Goal: Communication & Community: Ask a question

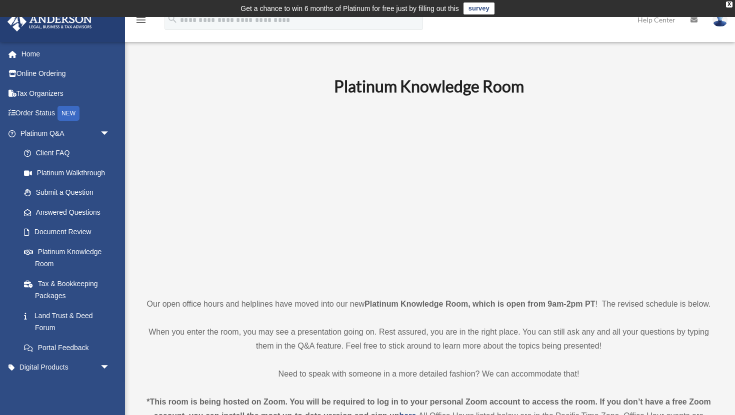
click at [243, 147] on p at bounding box center [428, 196] width 572 height 173
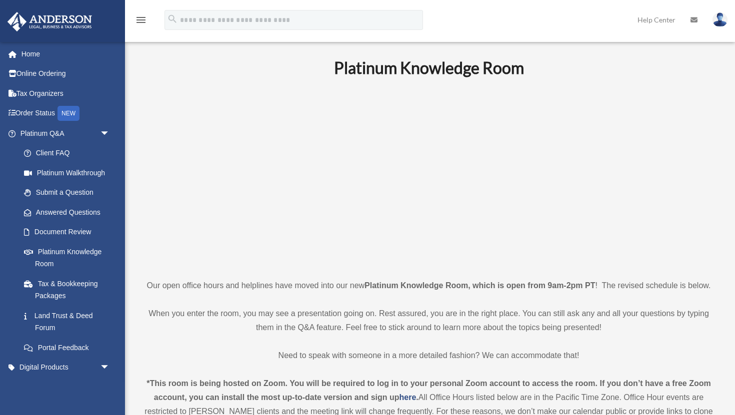
scroll to position [20, 0]
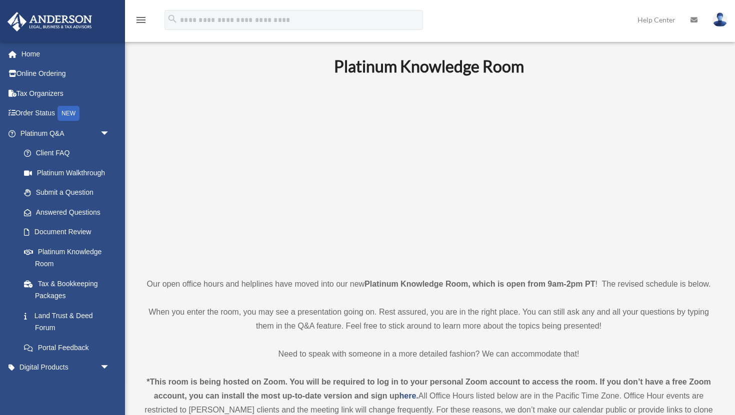
click at [224, 232] on p at bounding box center [428, 176] width 572 height 173
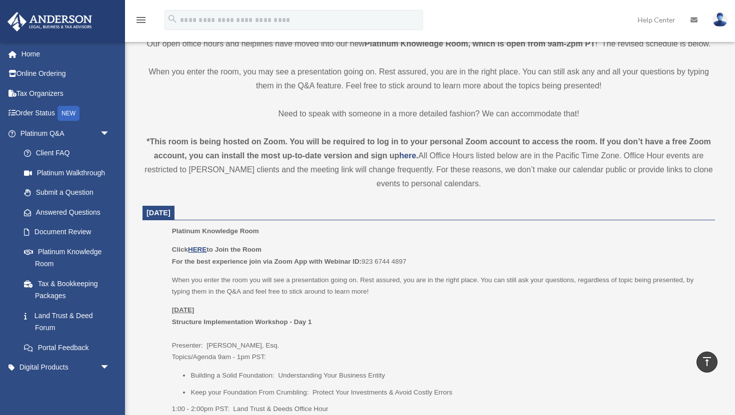
scroll to position [280, 0]
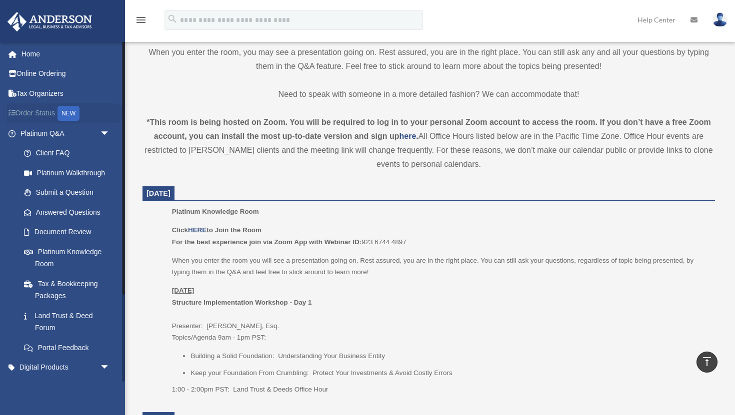
click at [41, 114] on link "Order Status NEW" at bounding box center [66, 113] width 118 height 20
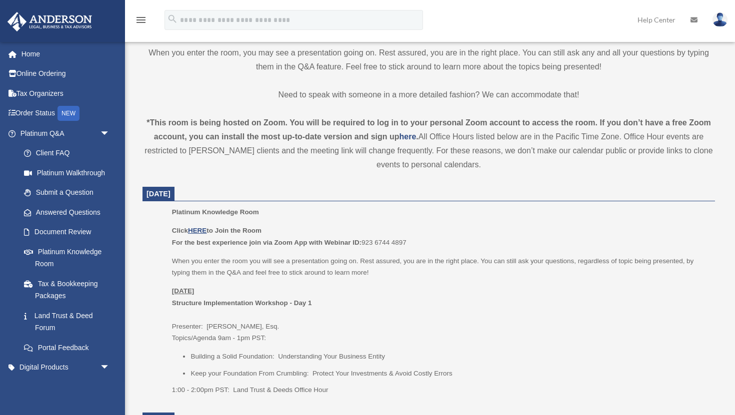
scroll to position [280, 0]
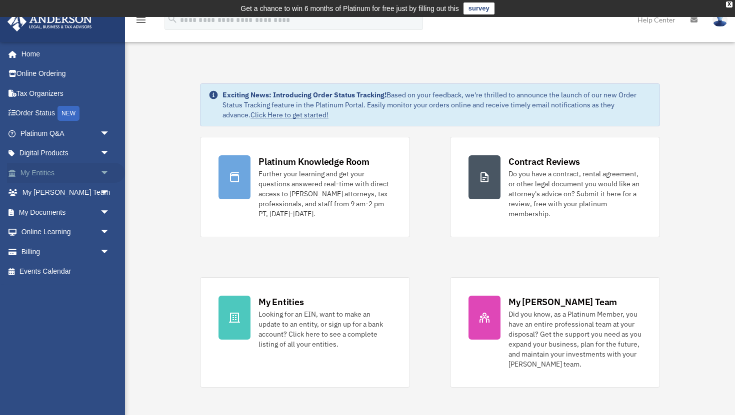
click at [100, 171] on span "arrow_drop_down" at bounding box center [110, 173] width 20 height 20
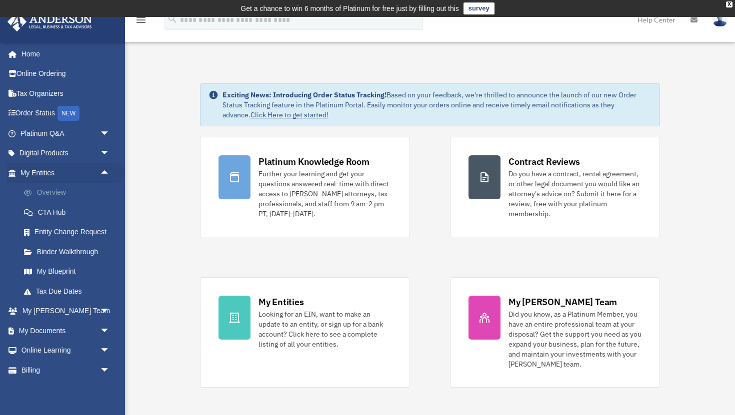
click at [54, 194] on link "Overview" at bounding box center [69, 193] width 111 height 20
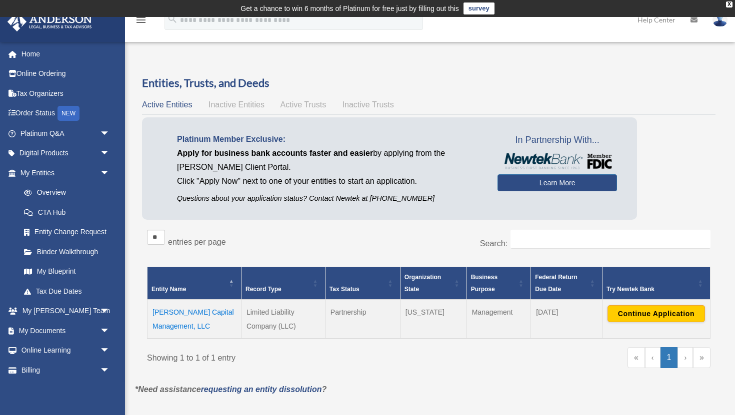
click at [665, 175] on div "Platinum Member Exclusive: Apply for business bank accounts faster and easier b…" at bounding box center [428, 170] width 573 height 107
click at [259, 104] on span "Inactive Entities" at bounding box center [236, 104] width 56 height 8
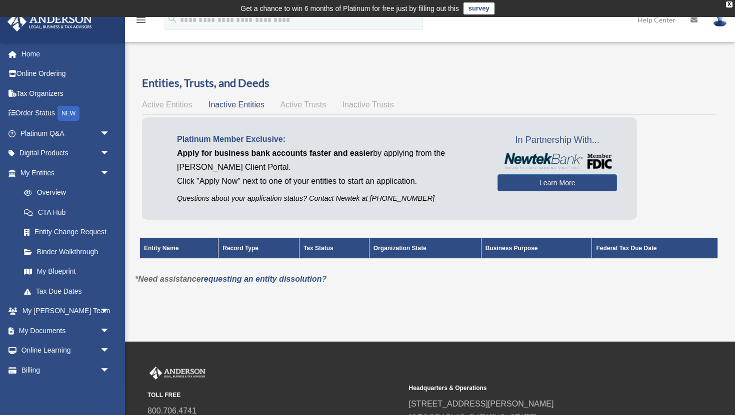
click at [296, 103] on span "Active Trusts" at bounding box center [303, 104] width 46 height 8
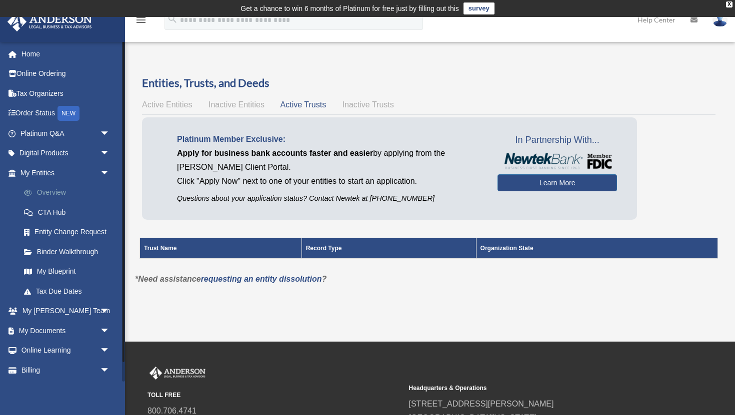
click at [65, 191] on link "Overview" at bounding box center [69, 193] width 111 height 20
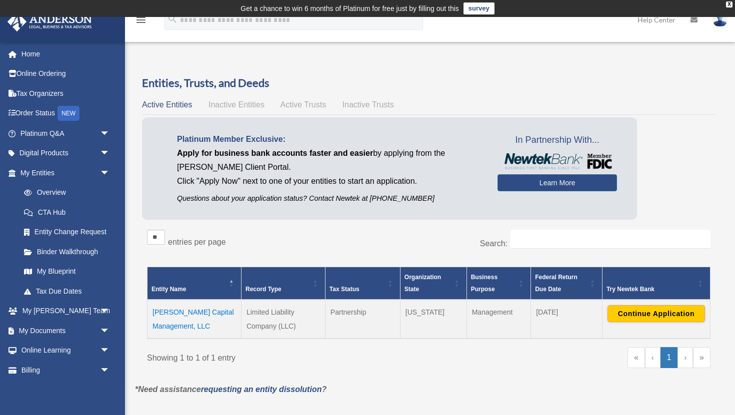
click at [672, 192] on div "Platinum Member Exclusive: Apply for business bank accounts faster and easier b…" at bounding box center [428, 170] width 573 height 107
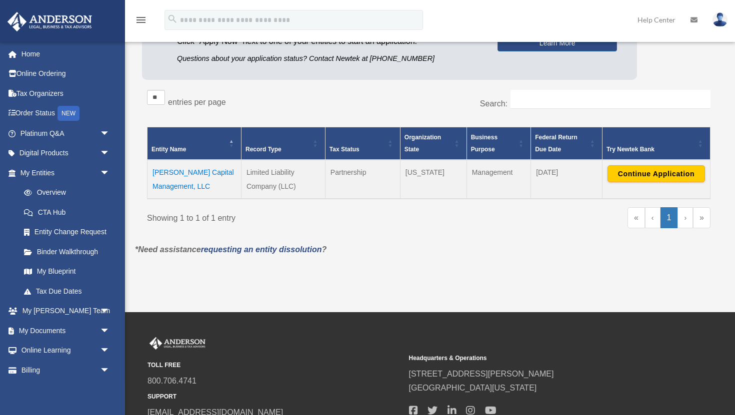
scroll to position [160, 0]
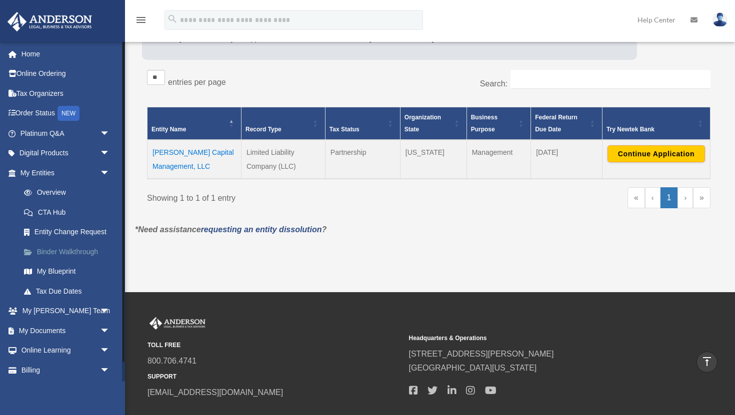
click at [35, 250] on span at bounding box center [32, 252] width 7 height 7
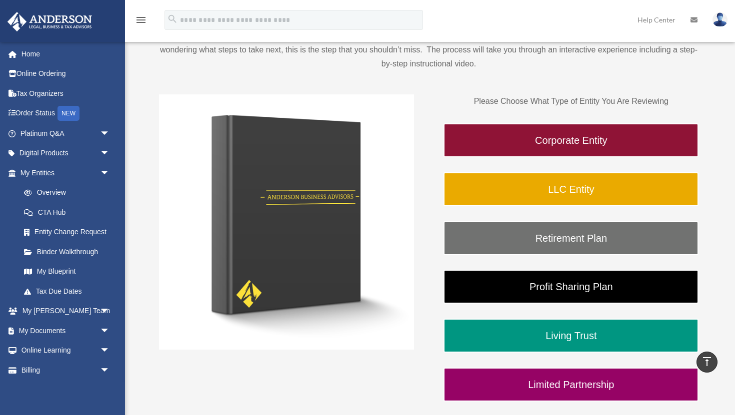
scroll to position [120, 0]
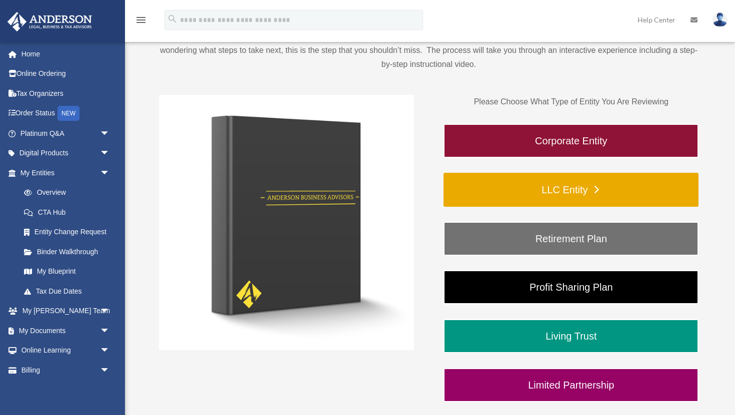
click at [495, 191] on link "LLC Entity" at bounding box center [570, 190] width 255 height 34
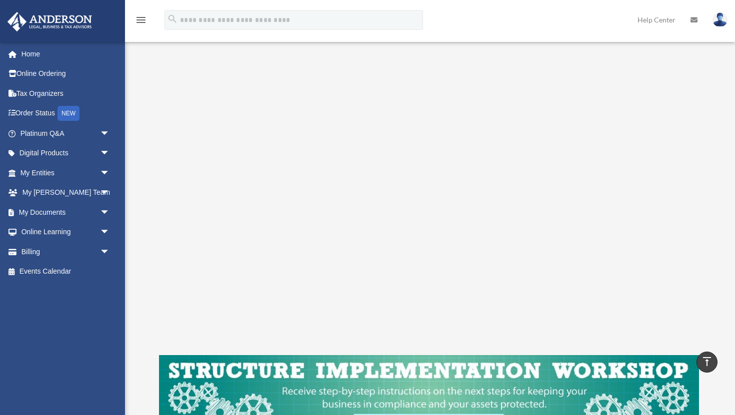
scroll to position [129, 0]
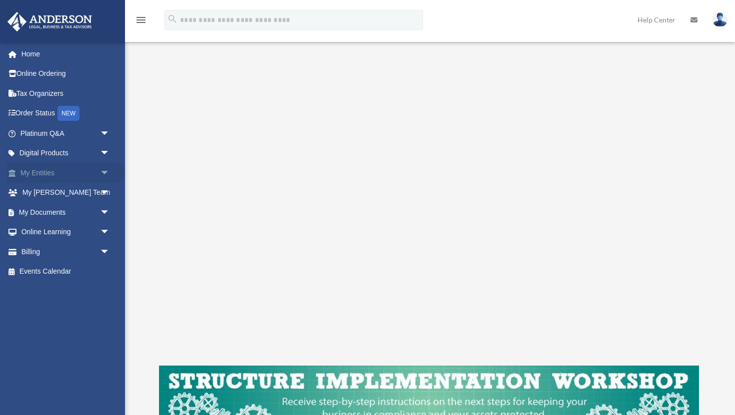
click at [50, 169] on link "My Entities arrow_drop_down" at bounding box center [66, 173] width 118 height 20
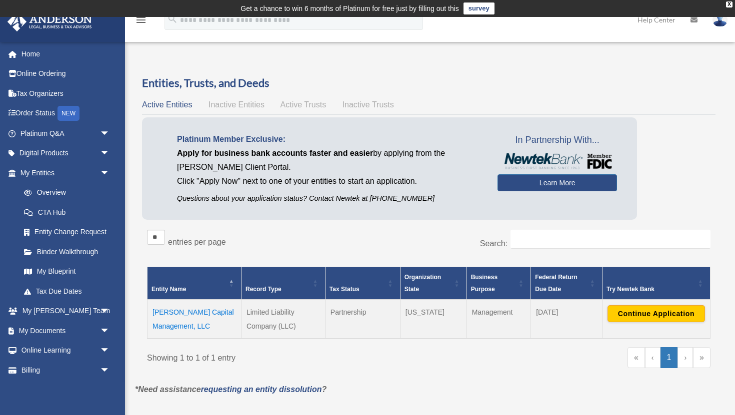
click at [130, 120] on div "Entities, Trusts, and Deeds Active Entities Inactive Entities Active Trusts Ina…" at bounding box center [428, 228] width 602 height 307
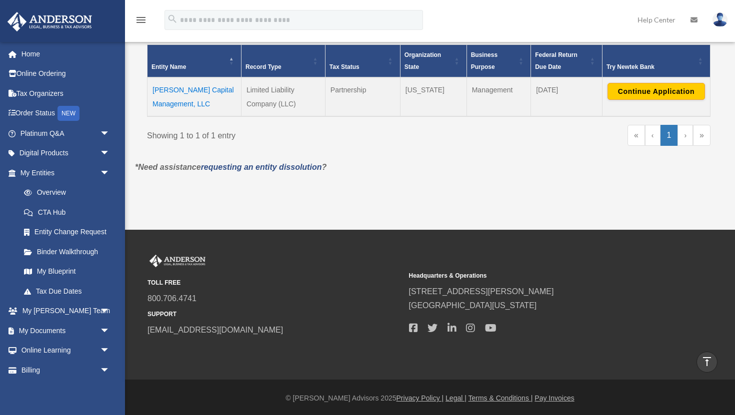
scroll to position [224, 0]
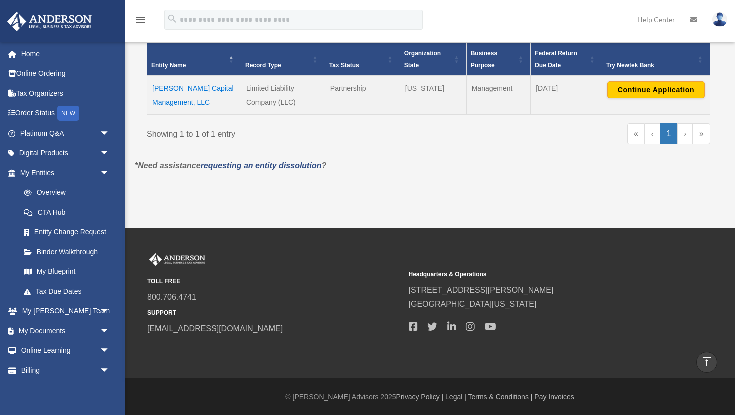
click at [686, 135] on link "›" at bounding box center [684, 133] width 15 height 21
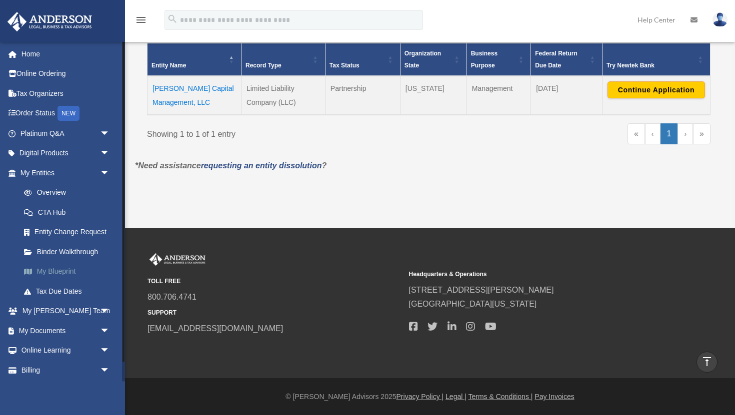
click at [49, 271] on link "My Blueprint" at bounding box center [69, 272] width 111 height 20
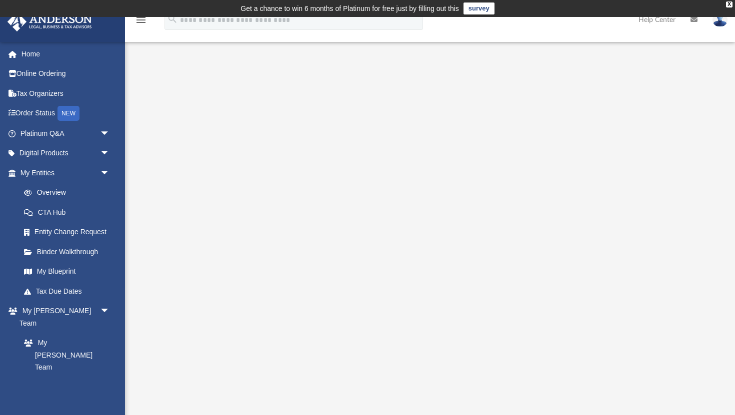
click at [695, 19] on icon at bounding box center [693, 19] width 7 height 7
click at [39, 284] on link "Tax Due Dates" at bounding box center [69, 291] width 111 height 20
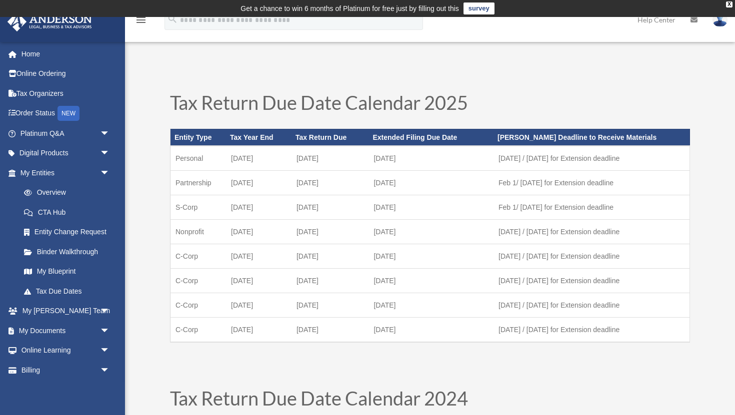
click at [370, 184] on td "[DATE]" at bounding box center [430, 183] width 125 height 24
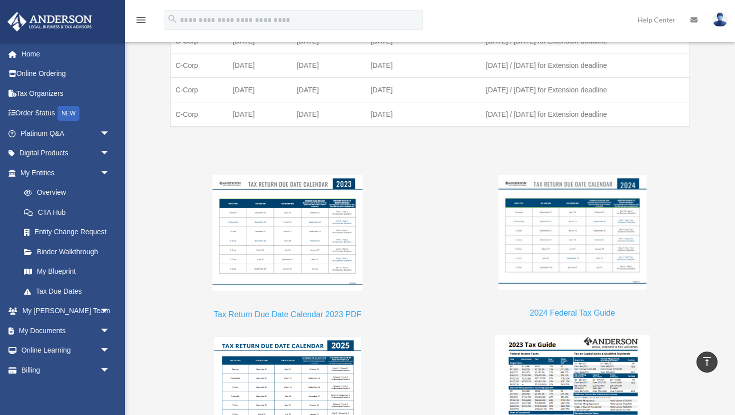
scroll to position [760, 0]
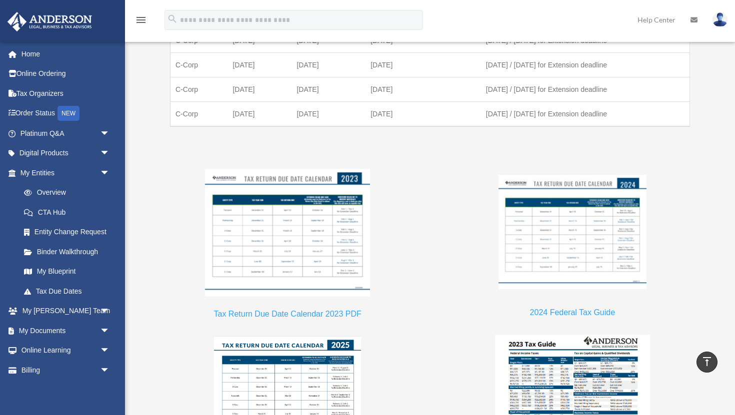
click at [154, 170] on div at bounding box center [287, 233] width 280 height 129
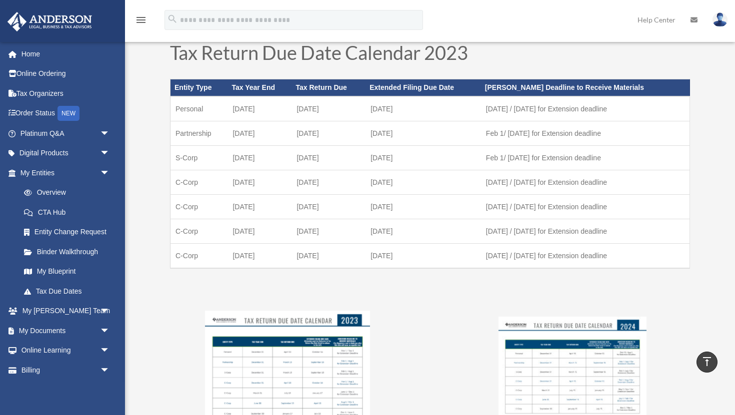
scroll to position [620, 0]
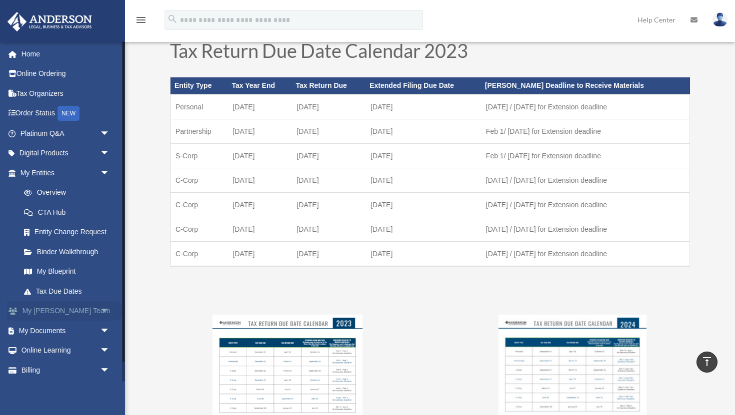
click at [88, 305] on link "My Anderson Team arrow_drop_down" at bounding box center [66, 311] width 118 height 20
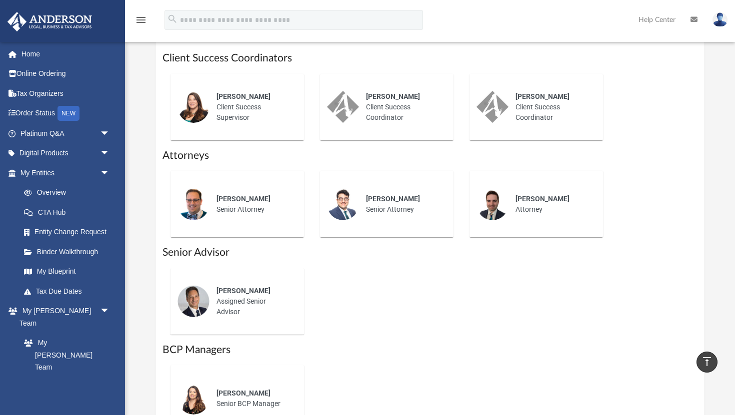
scroll to position [440, 0]
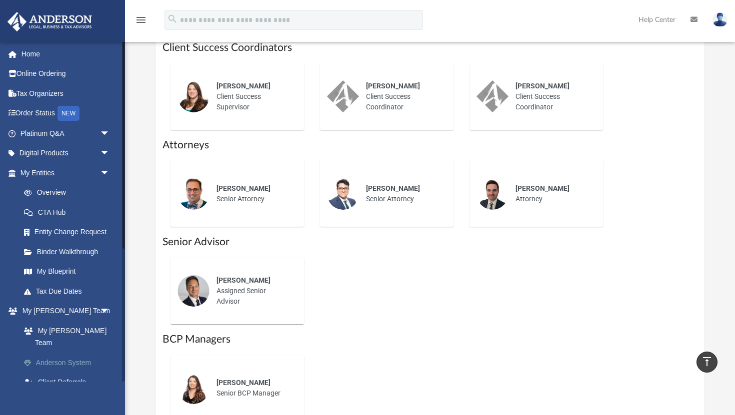
click at [67, 353] on link "Anderson System" at bounding box center [69, 363] width 111 height 20
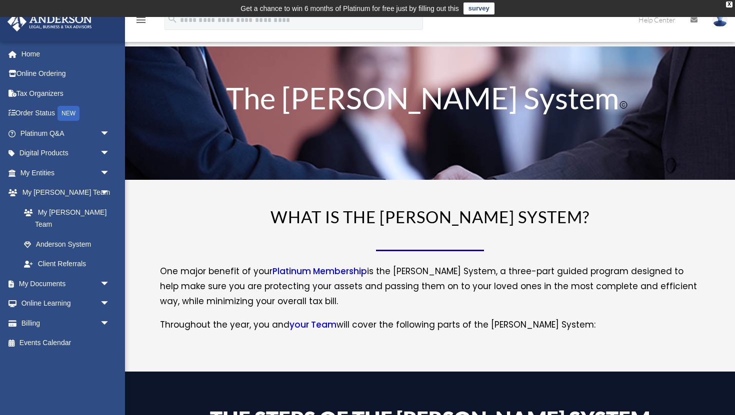
click at [132, 278] on div "WHAT IS THE ANDERSON SYSTEM? One major benefit of your Platinum Membership is t…" at bounding box center [430, 274] width 610 height 193
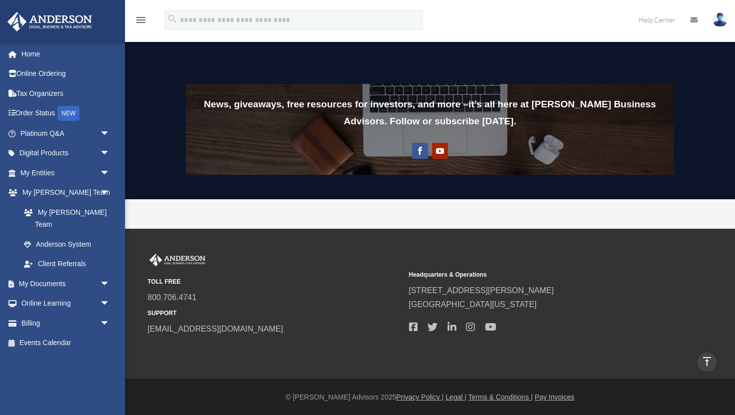
scroll to position [785, 0]
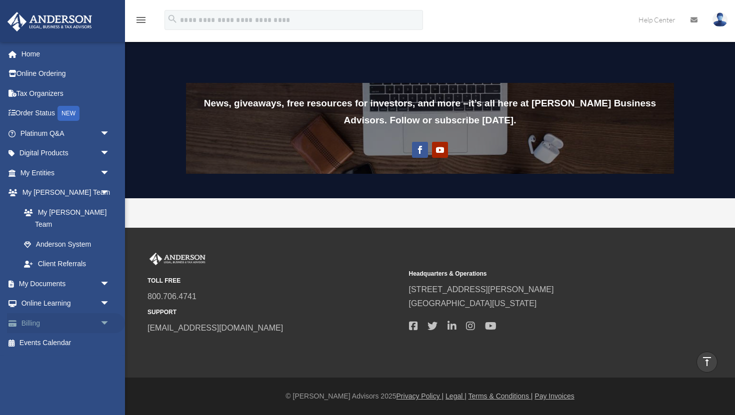
click at [44, 313] on link "Billing arrow_drop_down" at bounding box center [66, 323] width 118 height 20
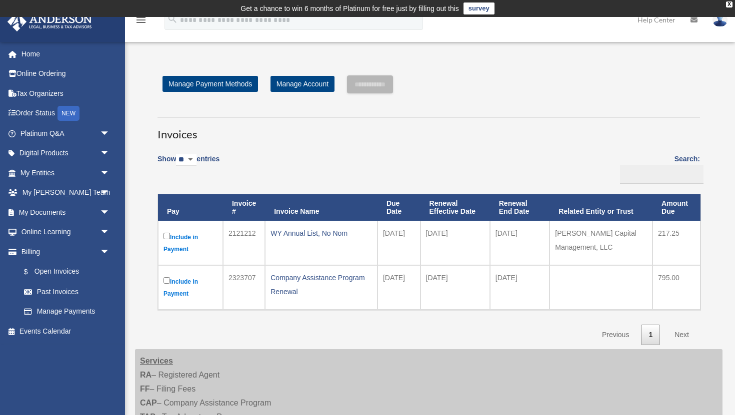
click at [170, 235] on label "Include in Payment" at bounding box center [190, 243] width 54 height 24
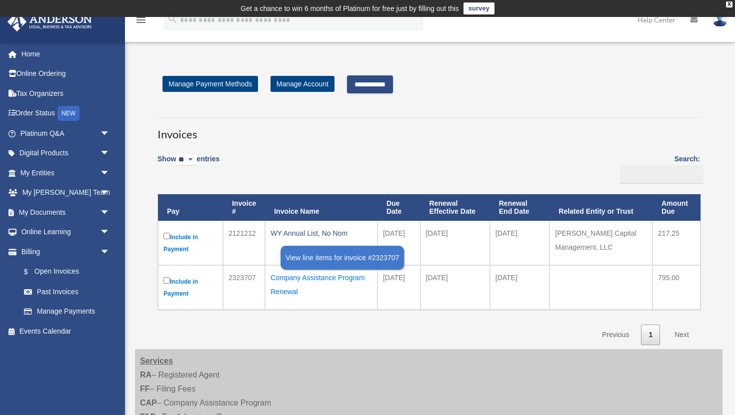
click at [319, 281] on div "Company Assistance Program Renewal" at bounding box center [320, 285] width 101 height 28
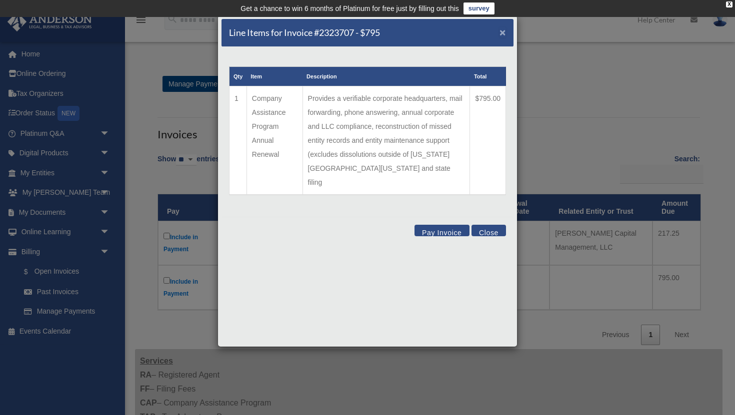
click at [502, 32] on span "×" at bounding box center [502, 31] width 6 height 11
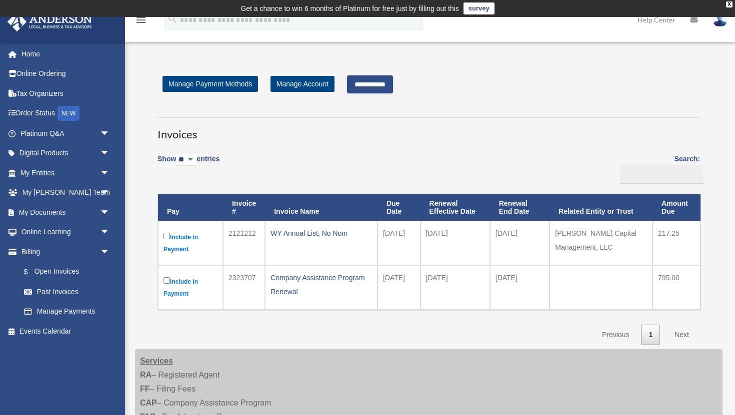
click at [375, 90] on input "**********" at bounding box center [370, 84] width 46 height 18
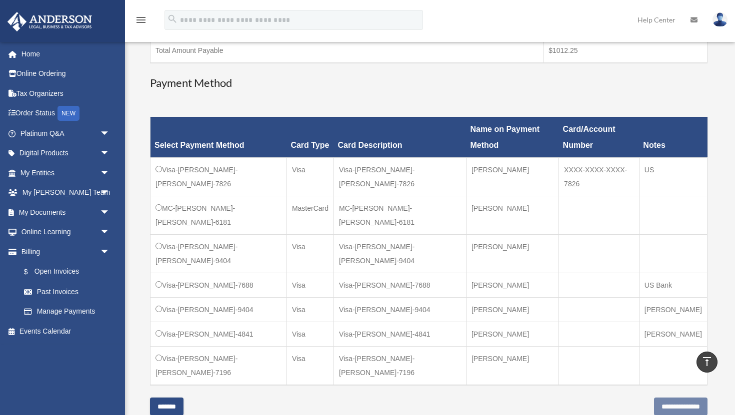
scroll to position [260, 0]
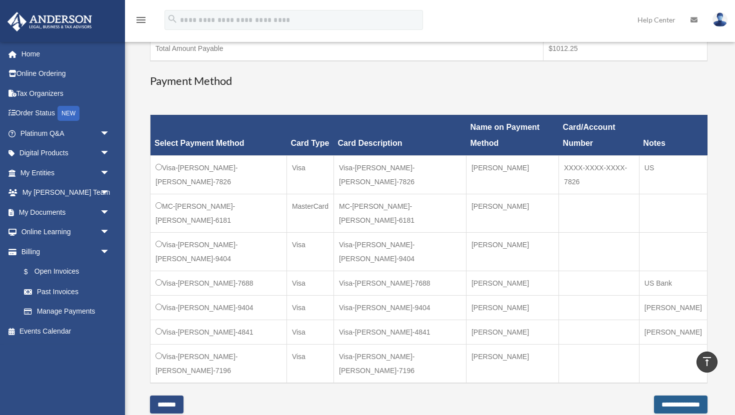
click at [654, 396] on input "**********" at bounding box center [680, 405] width 53 height 18
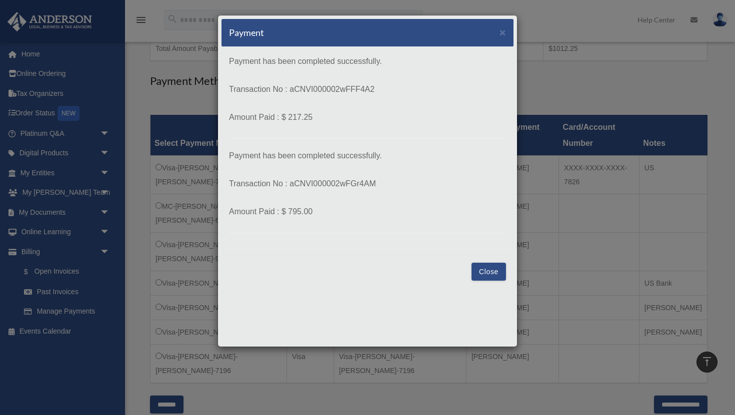
click at [486, 268] on button "Close" at bounding box center [488, 272] width 34 height 18
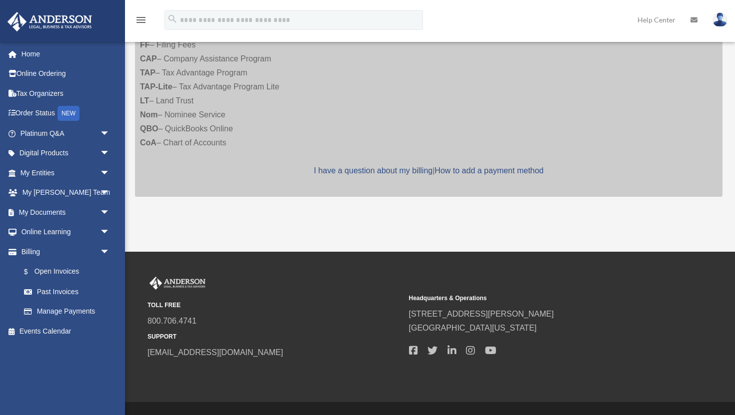
scroll to position [277, 0]
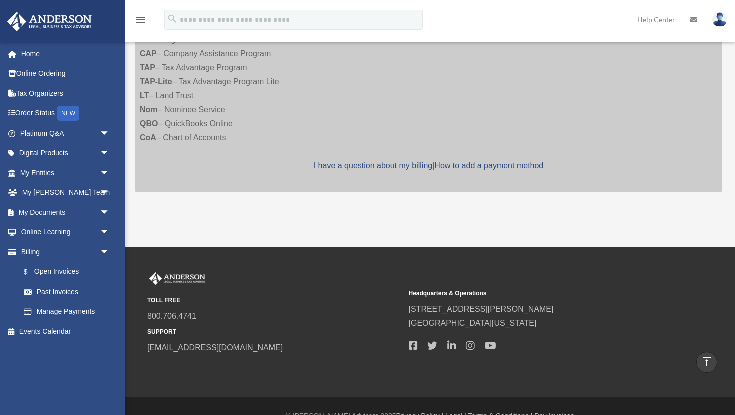
click at [229, 209] on div "**********" at bounding box center [428, 2] width 587 height 431
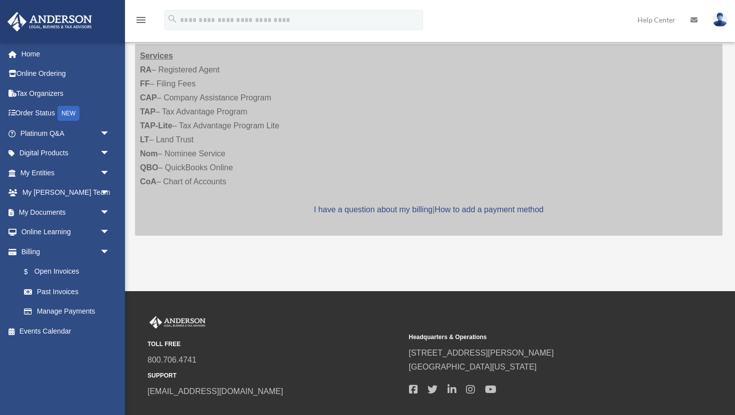
scroll to position [240, 0]
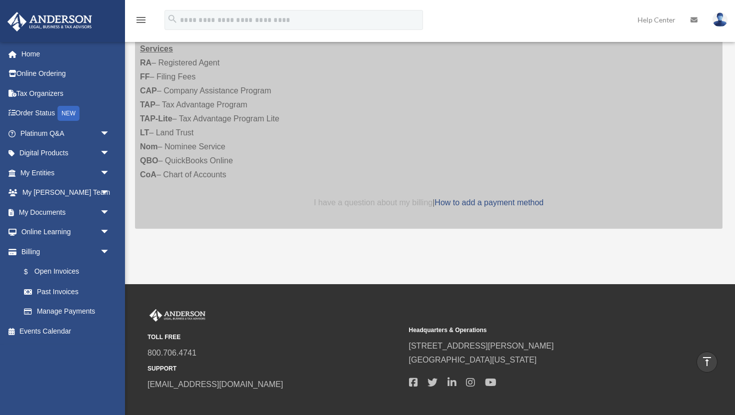
click at [337, 203] on link "I have a question about my billing" at bounding box center [373, 202] width 118 height 8
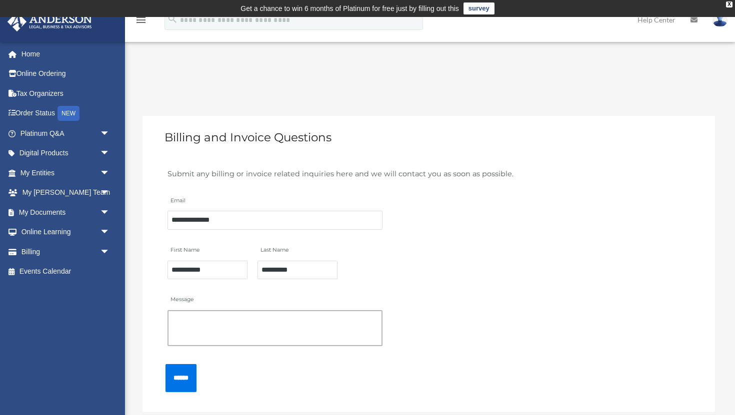
click at [260, 322] on textarea "Message" at bounding box center [274, 328] width 215 height 36
type textarea "**********"
click at [190, 379] on input "******" at bounding box center [180, 377] width 31 height 27
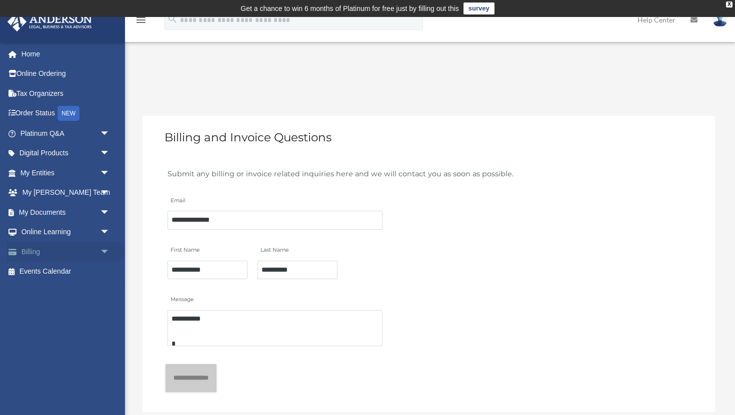
click at [38, 254] on link "Billing arrow_drop_down" at bounding box center [66, 252] width 118 height 20
click at [107, 252] on span "arrow_drop_down" at bounding box center [110, 252] width 20 height 20
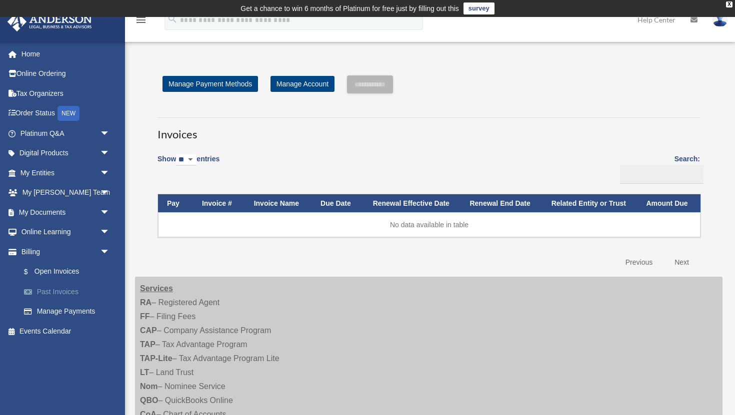
click at [76, 291] on link "Past Invoices" at bounding box center [69, 292] width 111 height 20
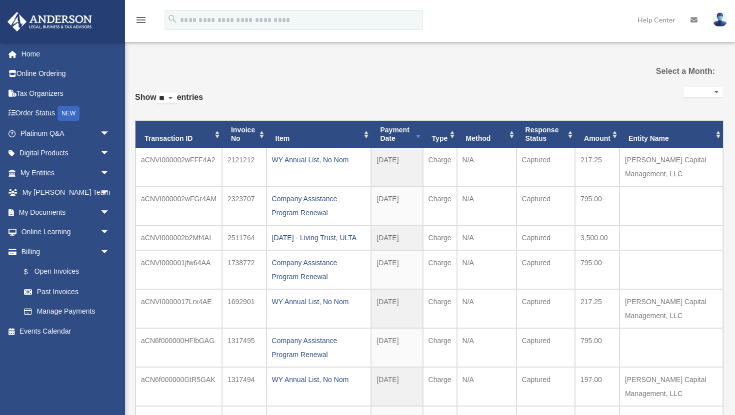
select select
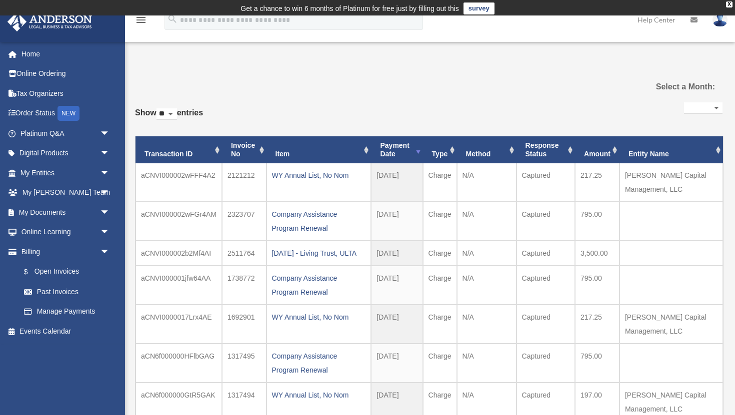
click at [300, 88] on div "**********" at bounding box center [428, 306] width 587 height 464
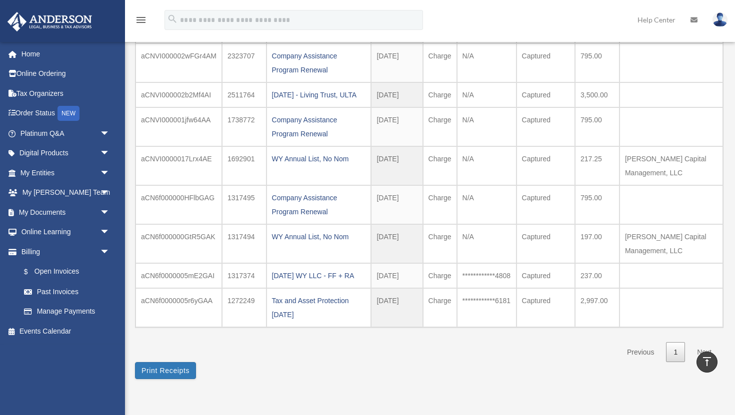
scroll to position [180, 0]
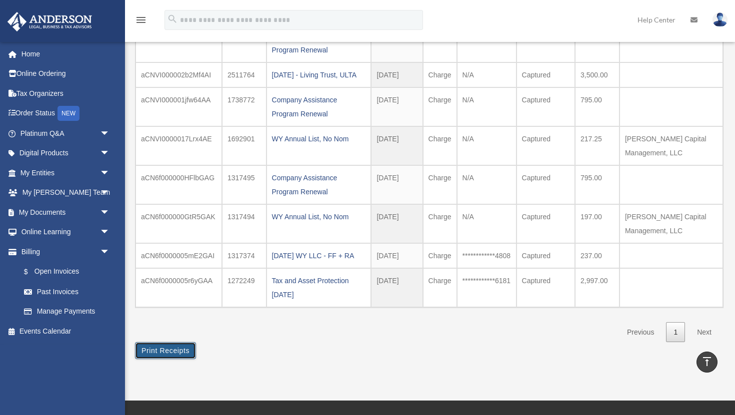
click at [143, 359] on button "Print Receipts" at bounding box center [165, 350] width 61 height 17
